Goal: Task Accomplishment & Management: Complete application form

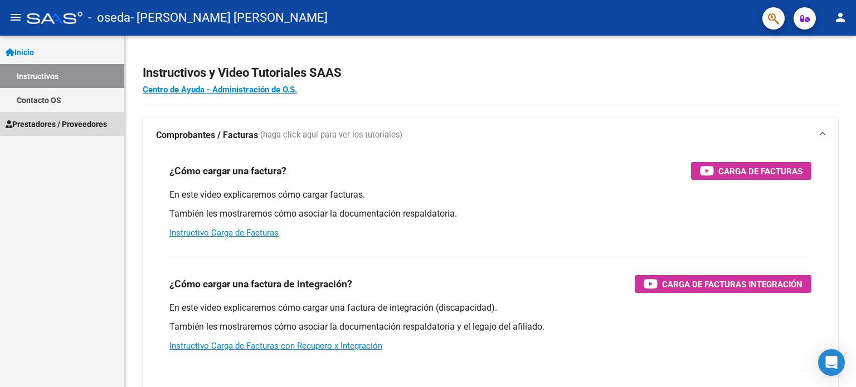
click at [51, 122] on span "Prestadores / Proveedores" at bounding box center [56, 124] width 101 height 12
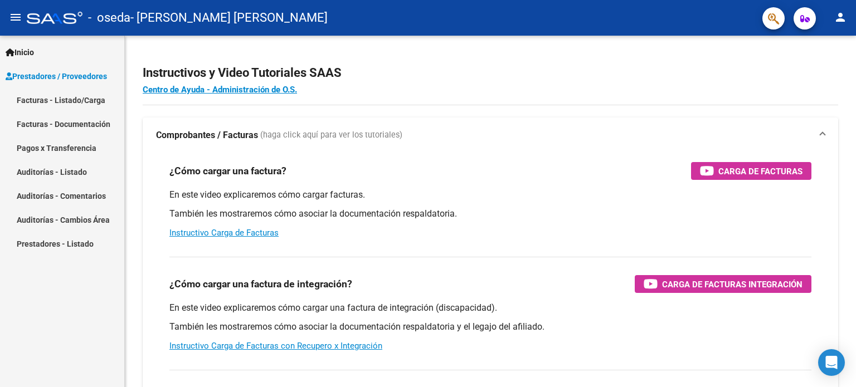
click at [53, 99] on link "Facturas - Listado/Carga" at bounding box center [62, 100] width 124 height 24
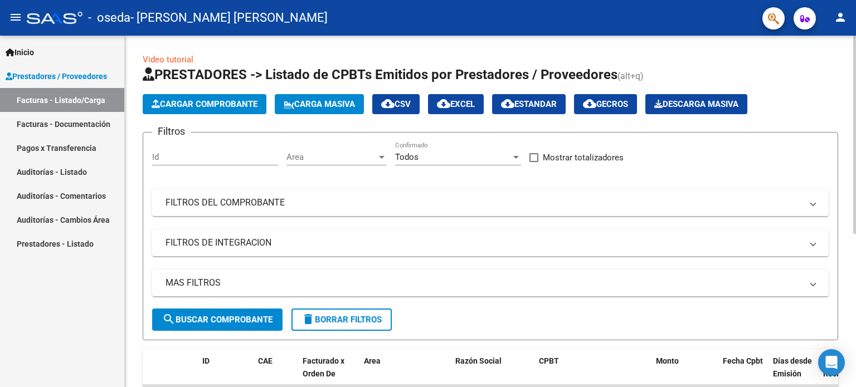
click at [189, 316] on span "search Buscar Comprobante" at bounding box center [217, 320] width 110 height 10
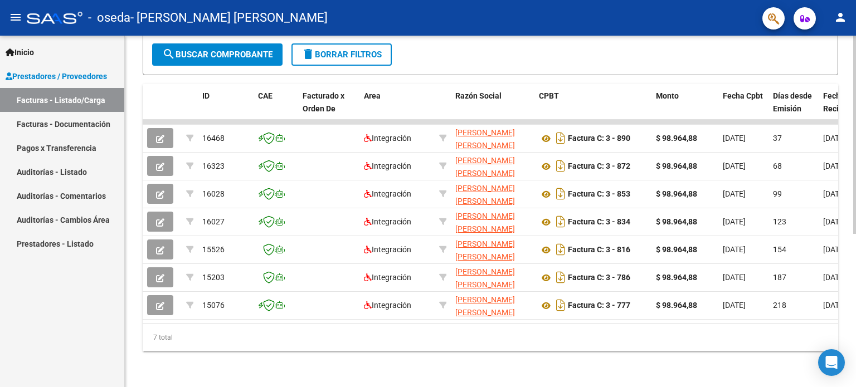
click at [223, 51] on span "search Buscar Comprobante" at bounding box center [217, 55] width 110 height 10
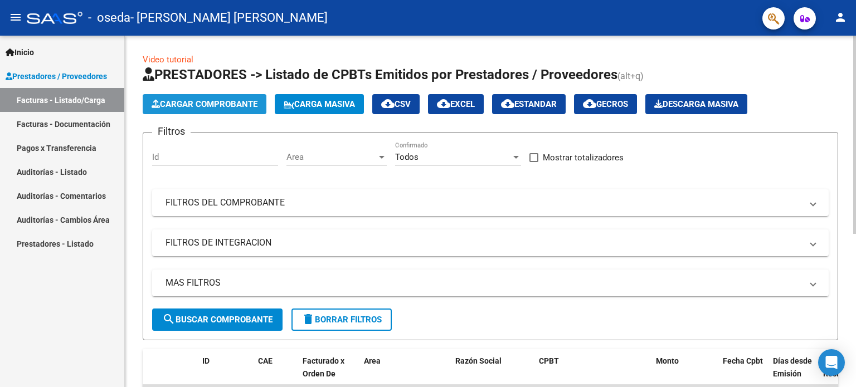
click at [216, 109] on span "Cargar Comprobante" at bounding box center [205, 104] width 106 height 10
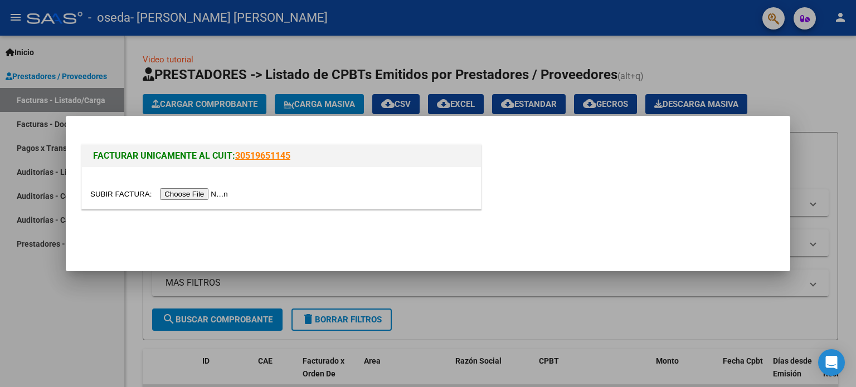
click at [184, 194] on input "file" at bounding box center [160, 194] width 141 height 12
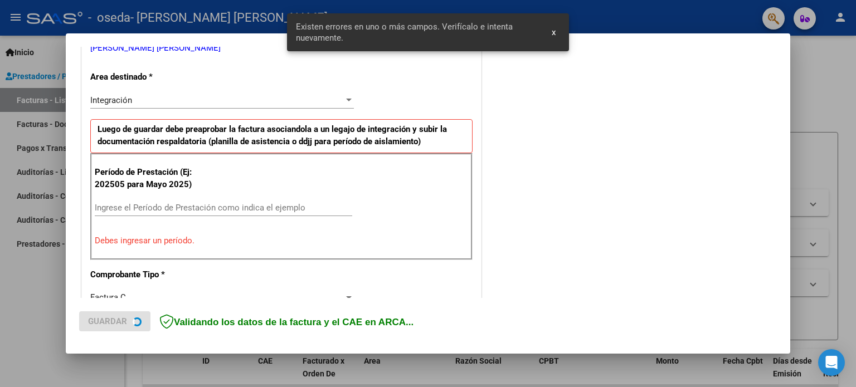
scroll to position [240, 0]
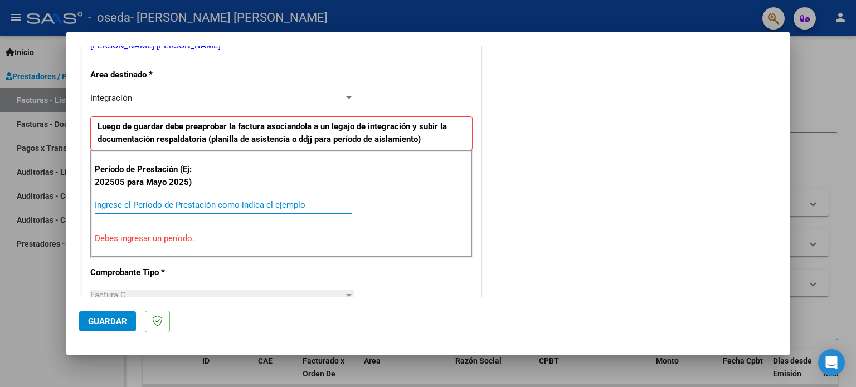
click at [146, 204] on input "Ingrese el Período de Prestación como indica el ejemplo" at bounding box center [223, 205] width 257 height 10
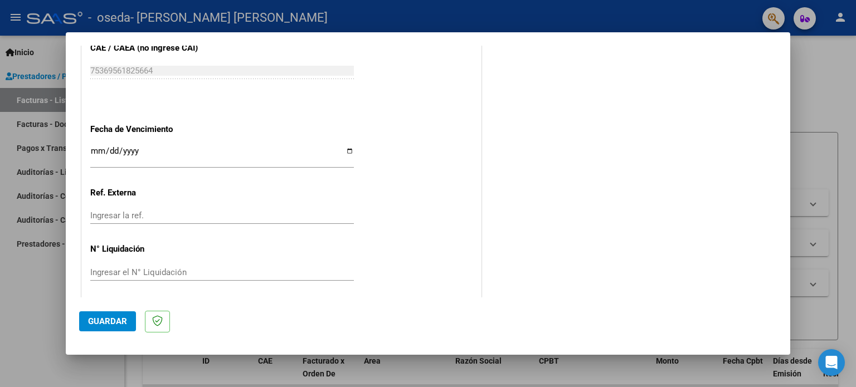
scroll to position [727, 0]
type input "202508"
click at [107, 326] on span "Guardar" at bounding box center [107, 321] width 39 height 10
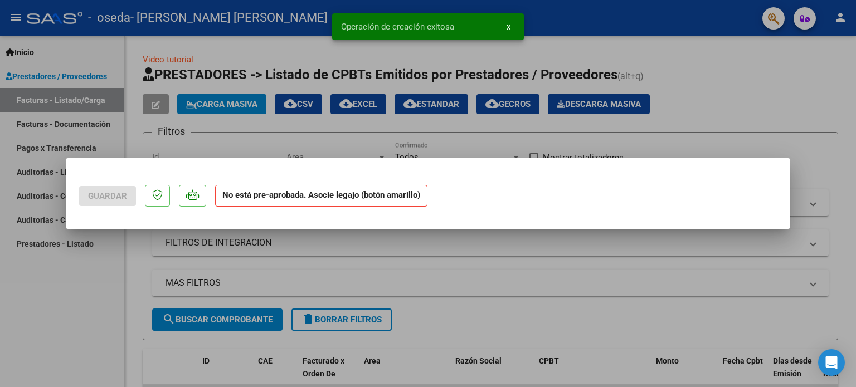
scroll to position [0, 0]
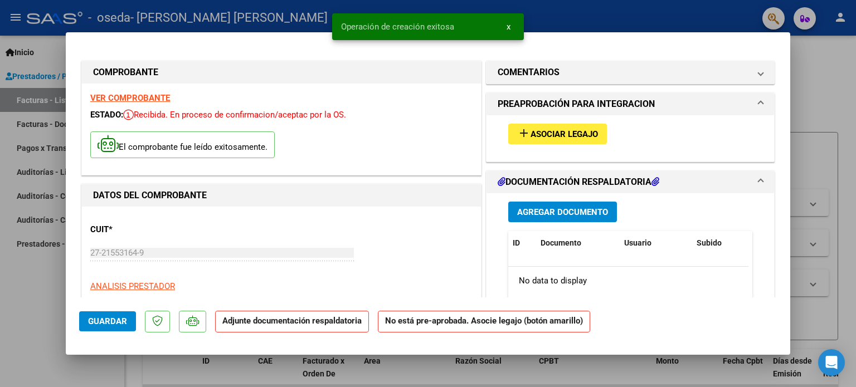
click at [556, 138] on span "Asociar Legajo" at bounding box center [563, 134] width 67 height 10
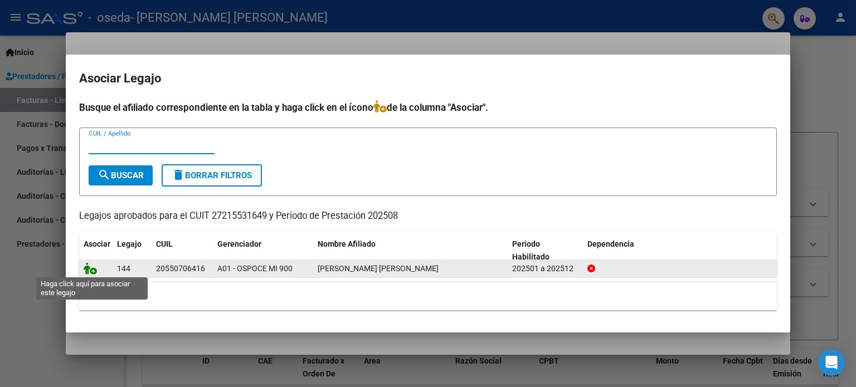
click at [88, 270] on icon at bounding box center [90, 268] width 13 height 12
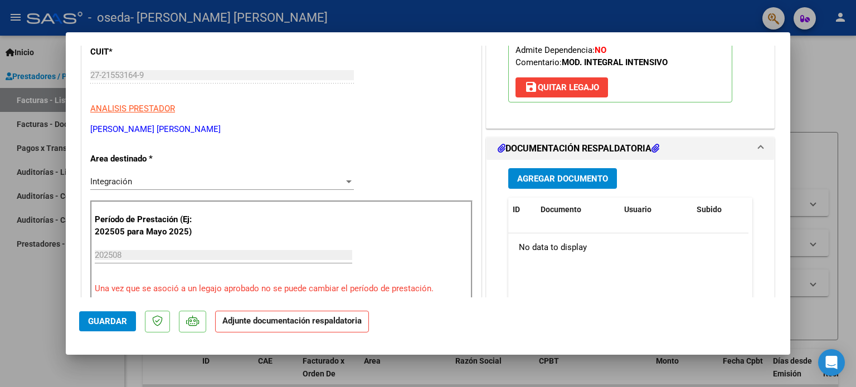
scroll to position [178, 0]
click at [558, 175] on span "Agregar Documento" at bounding box center [562, 178] width 91 height 10
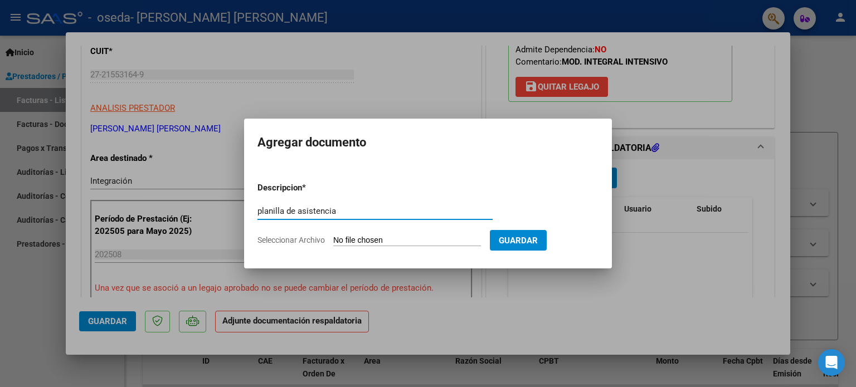
type input "planilla de asistencia"
click at [309, 241] on span "Seleccionar Archivo" at bounding box center [290, 240] width 67 height 9
click at [333, 241] on input "Seleccionar Archivo" at bounding box center [407, 241] width 148 height 11
type input "C:\fakepath\ASISTENCIA_AGOSTO_2025.pdf"
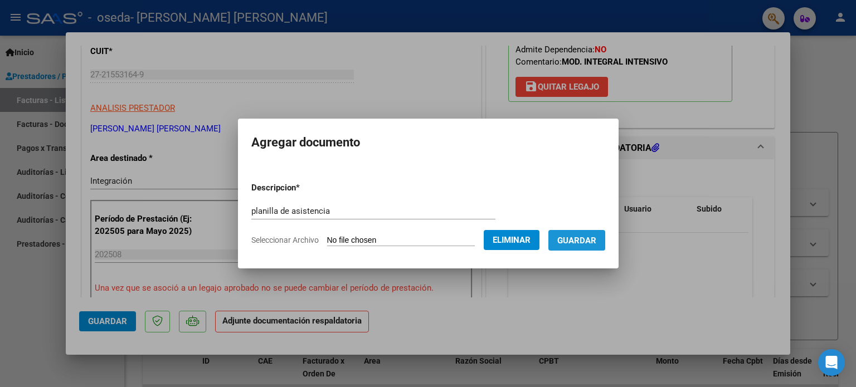
click at [583, 236] on span "Guardar" at bounding box center [576, 241] width 39 height 10
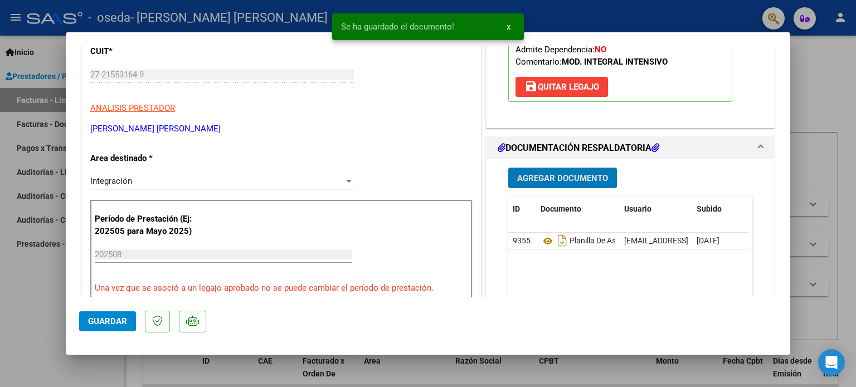
click at [569, 176] on span "Agregar Documento" at bounding box center [562, 178] width 91 height 10
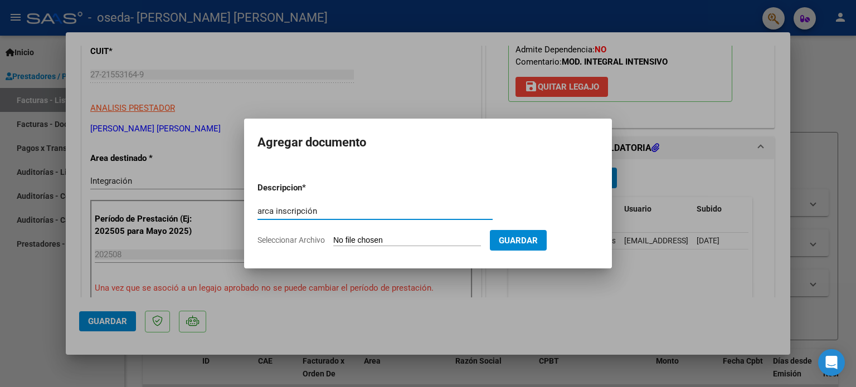
type input "arca inscripción"
click at [311, 235] on app-file-uploader "Seleccionar Archivo" at bounding box center [373, 240] width 232 height 10
click at [314, 239] on span "Seleccionar Archivo" at bounding box center [290, 240] width 67 height 9
click at [333, 239] on input "Seleccionar Archivo" at bounding box center [407, 241] width 148 height 11
type input "C:\fakepath\arca agosto 2025.pdf"
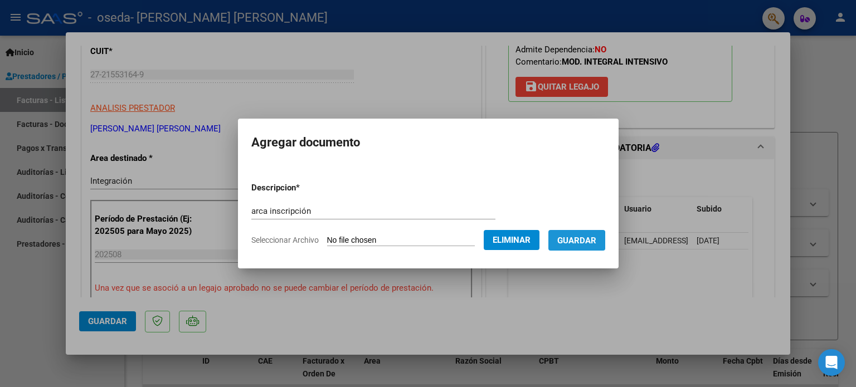
drag, startPoint x: 586, startPoint y: 244, endPoint x: 575, endPoint y: 242, distance: 10.8
click at [575, 242] on span "Guardar" at bounding box center [576, 241] width 39 height 10
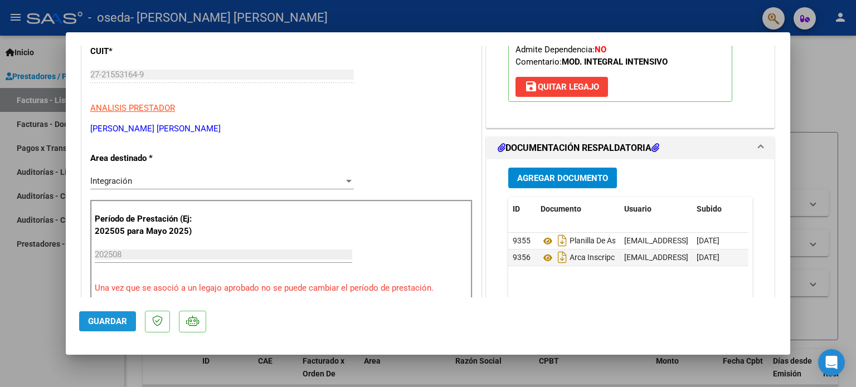
click at [105, 316] on span "Guardar" at bounding box center [107, 321] width 39 height 10
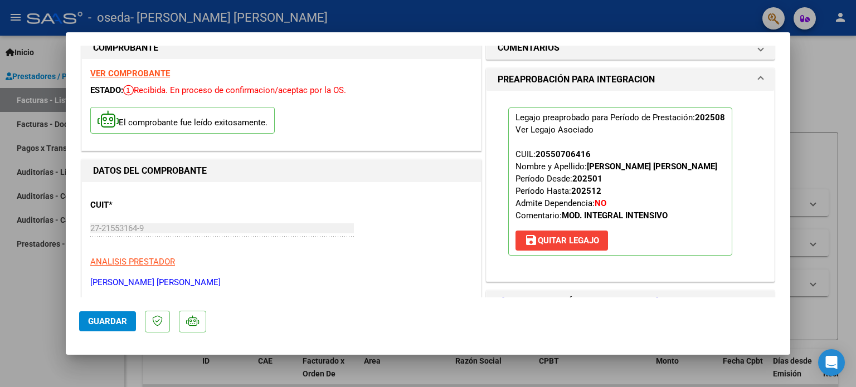
scroll to position [0, 0]
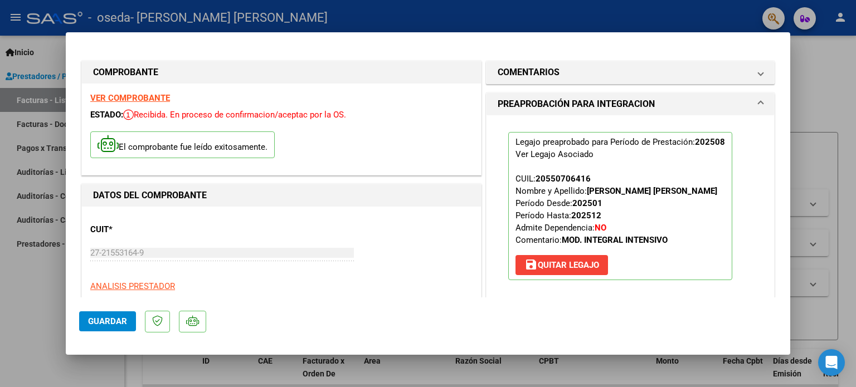
click at [816, 93] on div at bounding box center [428, 193] width 856 height 387
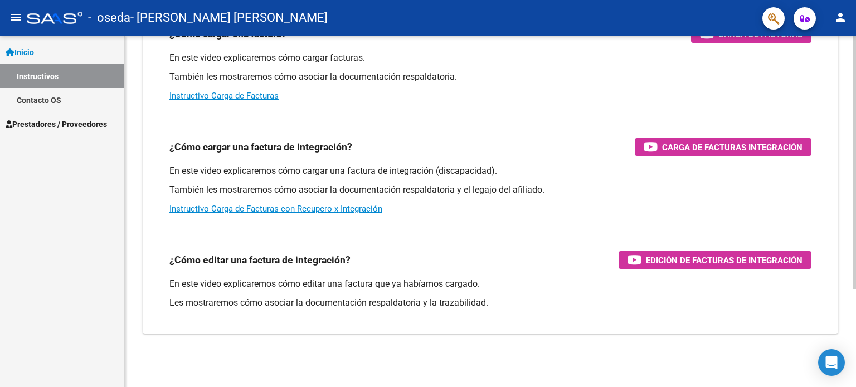
scroll to position [137, 0]
